Goal: Information Seeking & Learning: Compare options

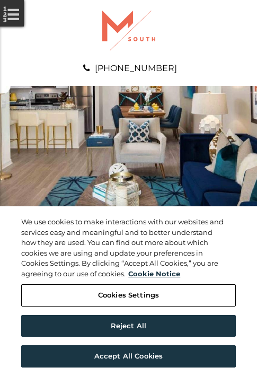
scroll to position [543, 0]
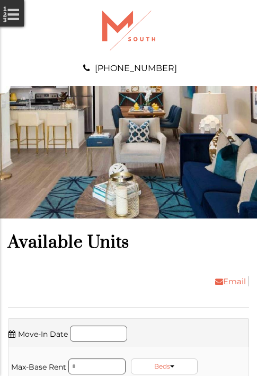
scroll to position [972, 0]
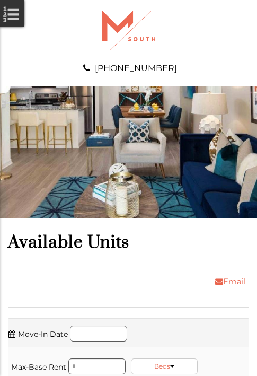
scroll to position [1334, 0]
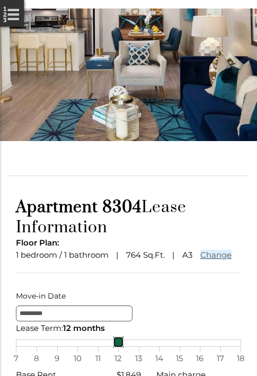
click at [128, 347] on div "7 8 9 10 11 12 13 14 15 16 17 18" at bounding box center [128, 342] width 225 height 7
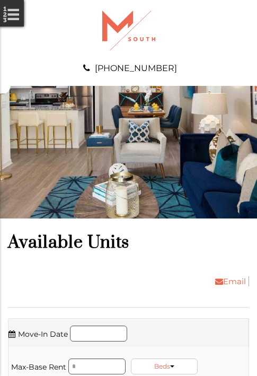
scroll to position [2125, 0]
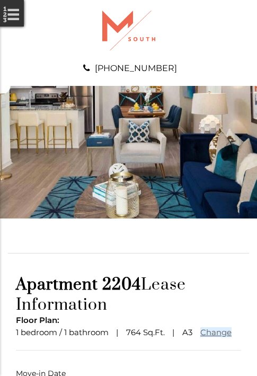
scroll to position [78, 0]
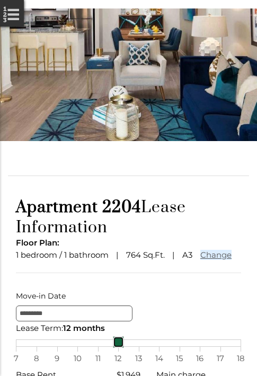
click at [128, 347] on div "7 8 9 10 11 12 13 14 15 16 17 18" at bounding box center [128, 342] width 225 height 7
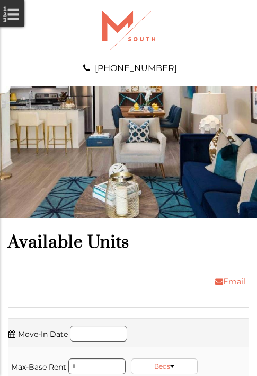
scroll to position [2306, 0]
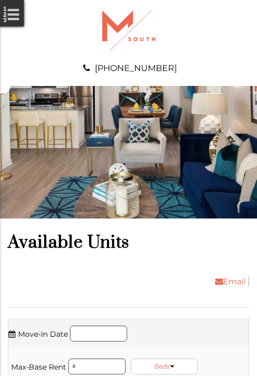
scroll to position [2555, 0]
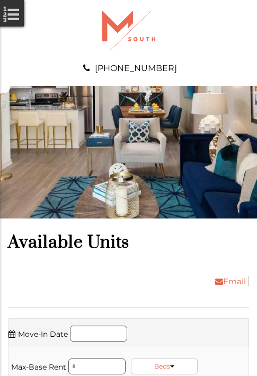
scroll to position [2803, 0]
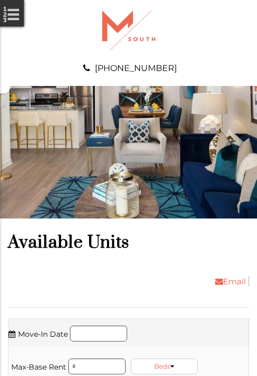
scroll to position [3165, 0]
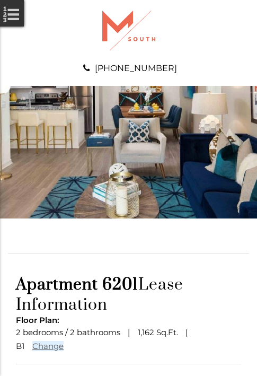
scroll to position [92, 0]
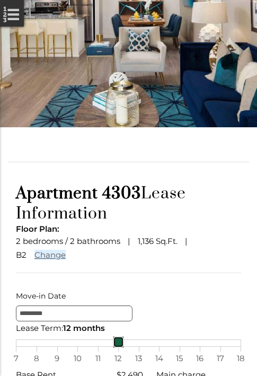
click at [128, 347] on div "7 8 9 10 11 12 13 14 15 16 17 18" at bounding box center [128, 342] width 225 height 7
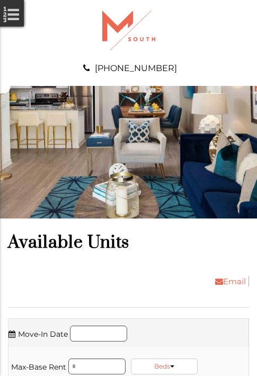
scroll to position [4273, 0]
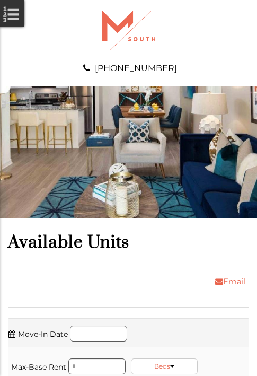
scroll to position [4454, 0]
